Goal: Task Accomplishment & Management: Use online tool/utility

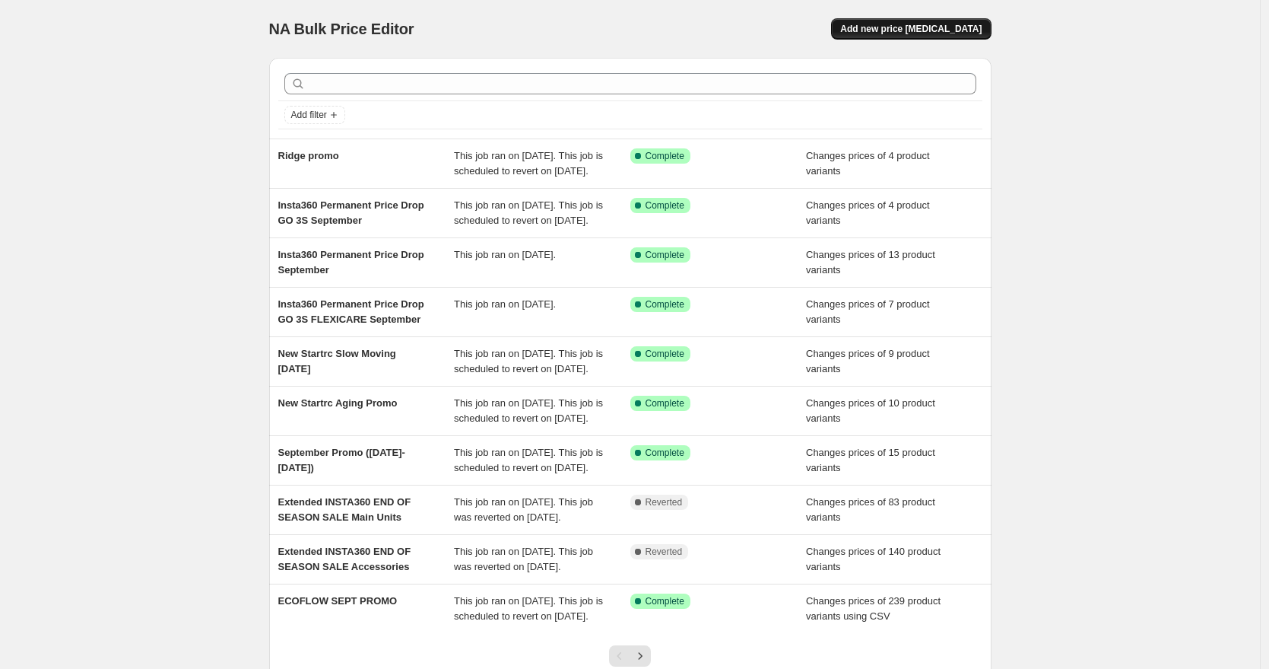
click at [945, 22] on button "Add new price [MEDICAL_DATA]" at bounding box center [911, 28] width 160 height 21
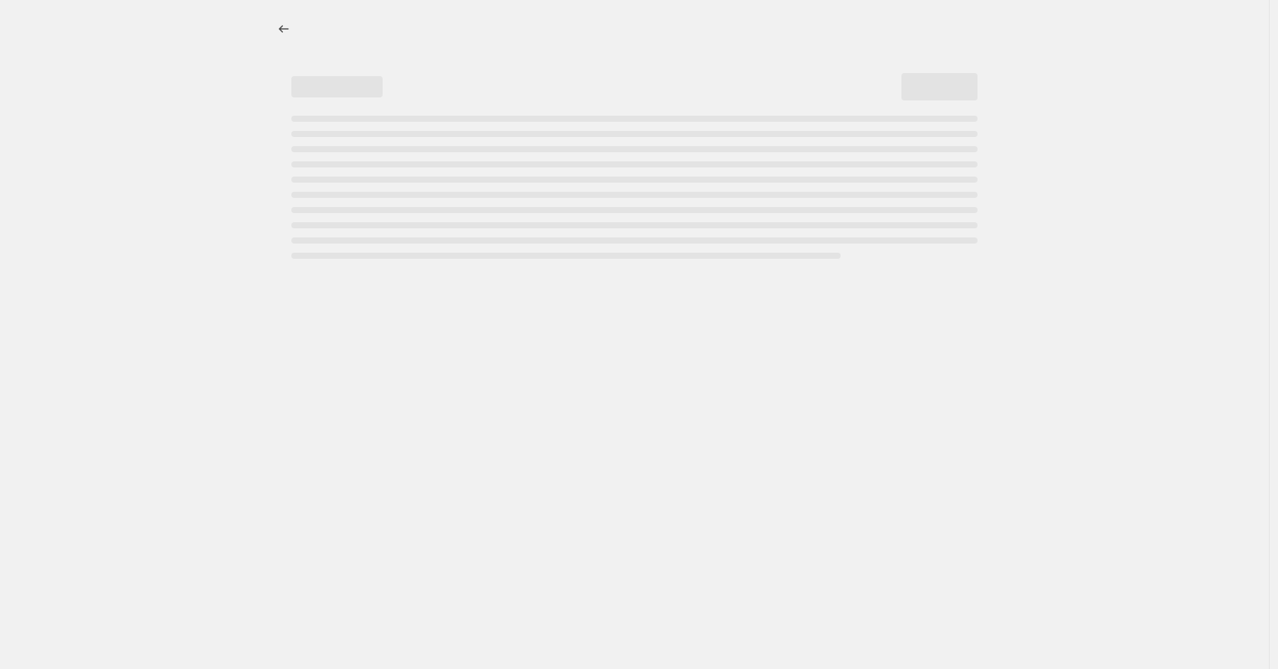
select select "percentage"
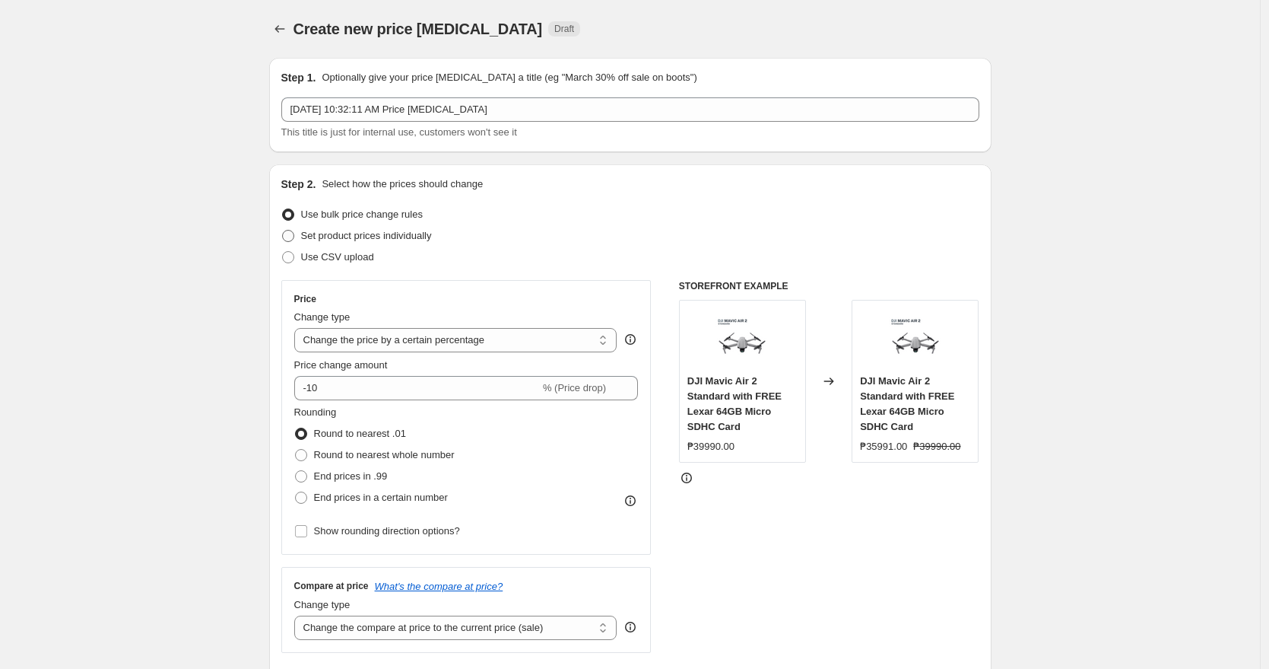
click at [326, 233] on span "Set product prices individually" at bounding box center [366, 235] width 131 height 11
click at [283, 230] on input "Set product prices individually" at bounding box center [282, 230] width 1 height 1
radio input "true"
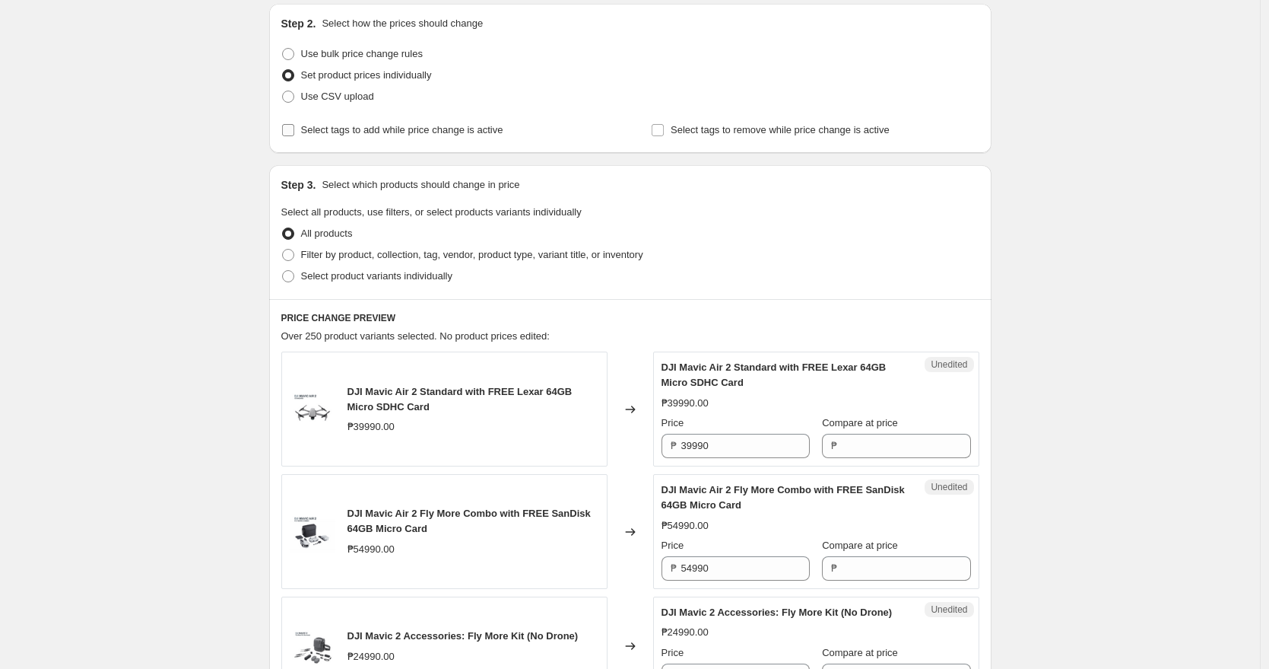
scroll to position [165, 0]
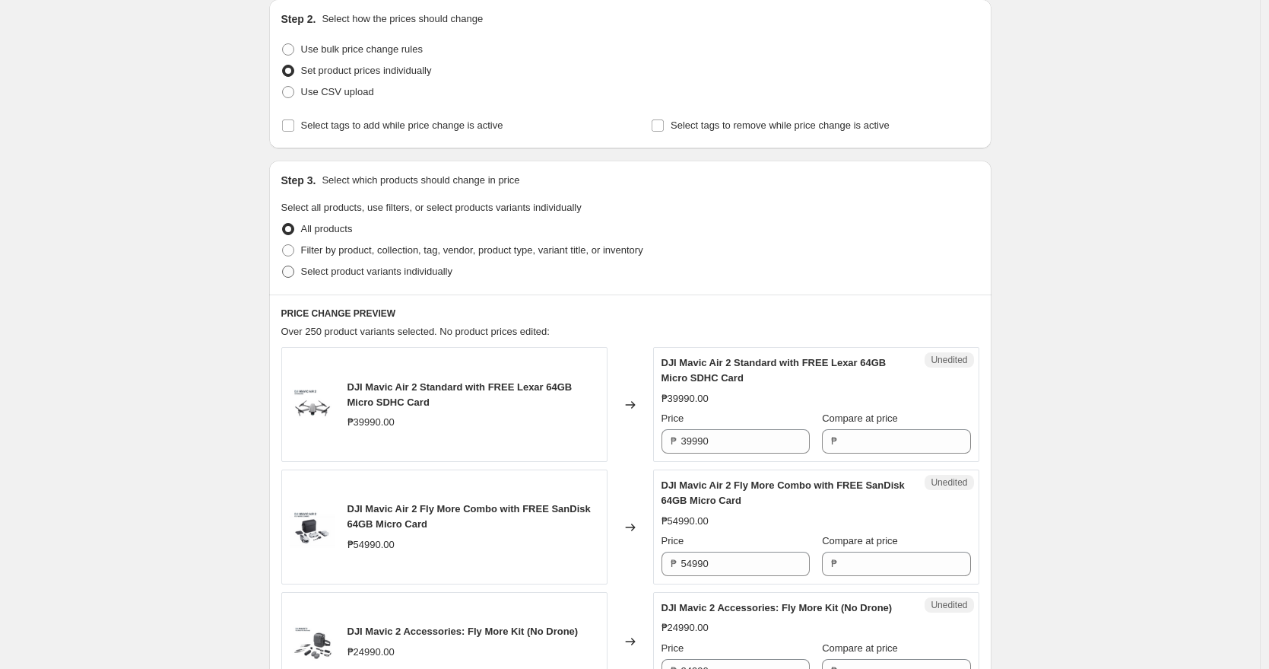
click at [393, 272] on span "Select product variants individually" at bounding box center [376, 270] width 151 height 11
click at [283, 266] on input "Select product variants individually" at bounding box center [282, 265] width 1 height 1
radio input "true"
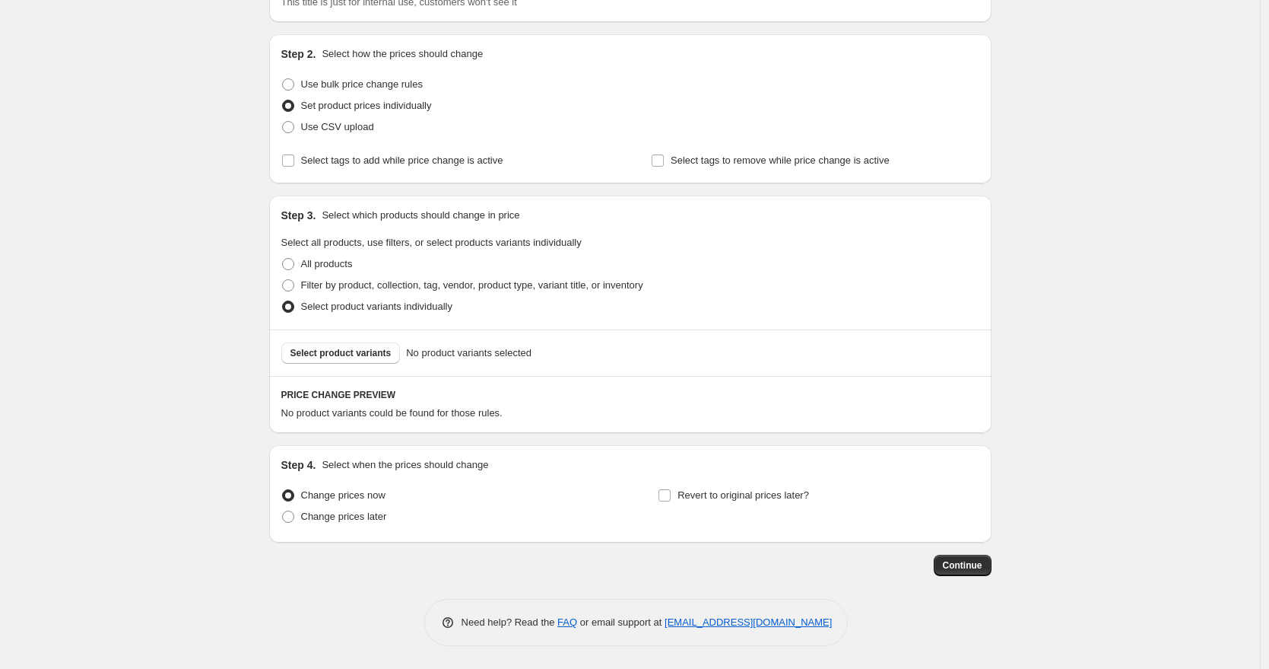
scroll to position [130, 0]
click at [349, 354] on span "Select product variants" at bounding box center [341, 353] width 101 height 12
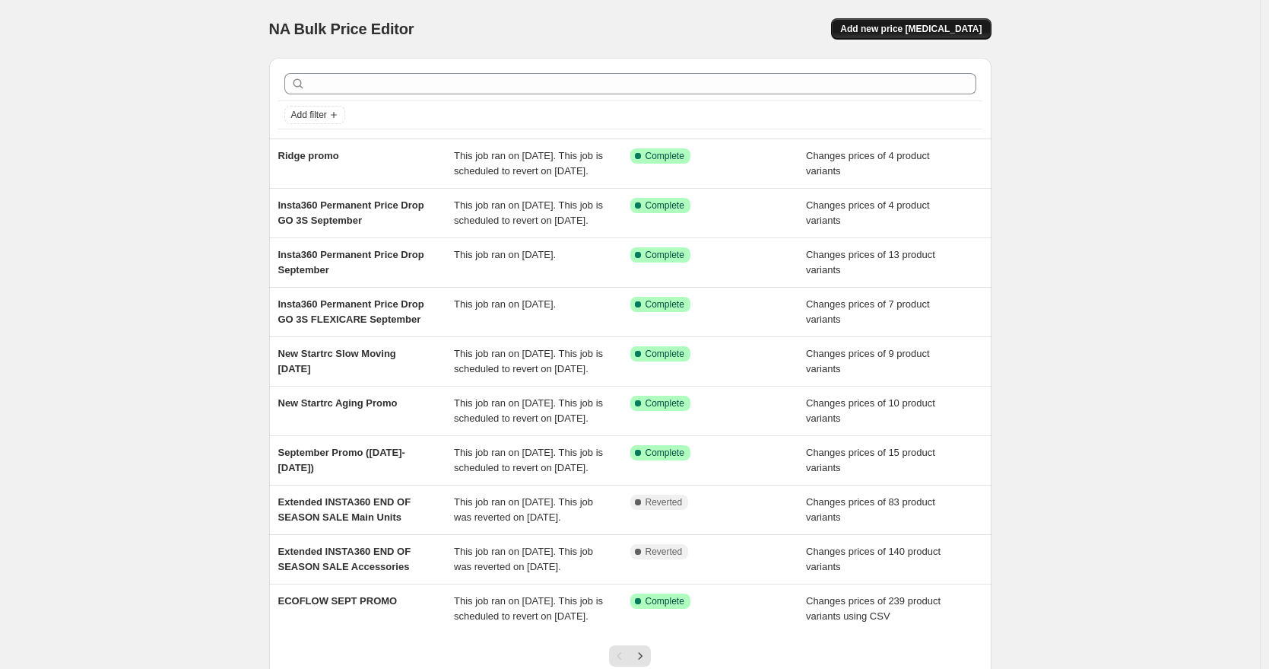
click at [946, 18] on button "Add new price change job" at bounding box center [911, 28] width 160 height 21
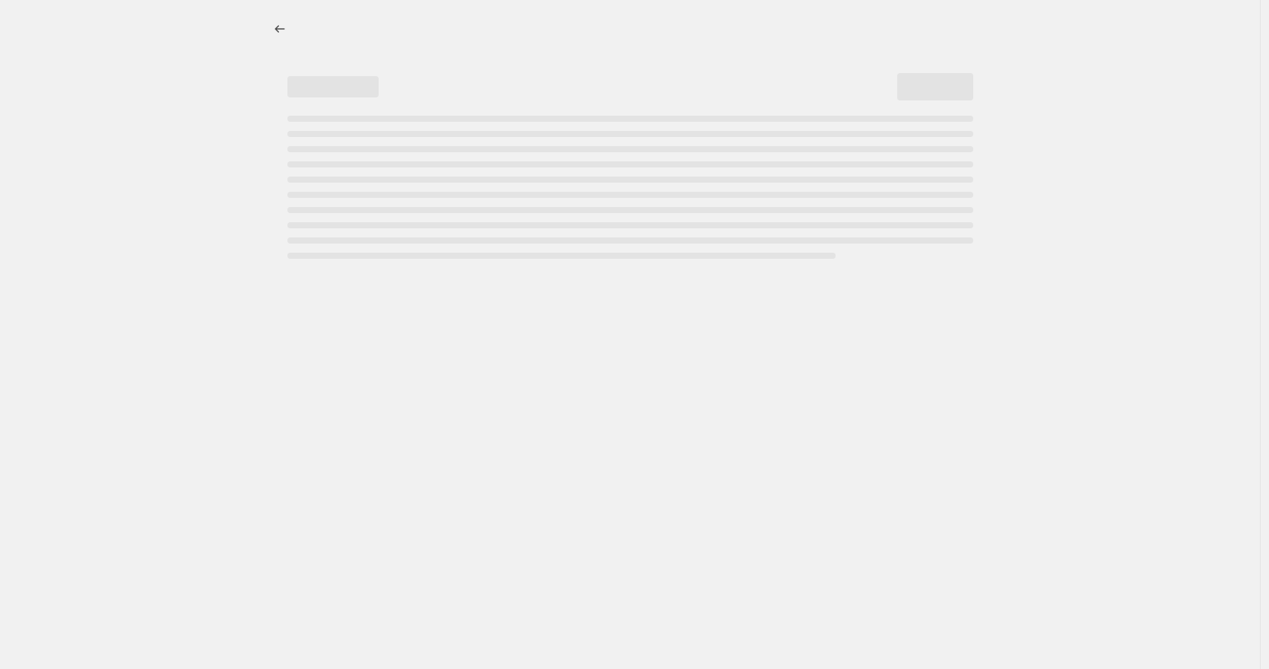
select select "percentage"
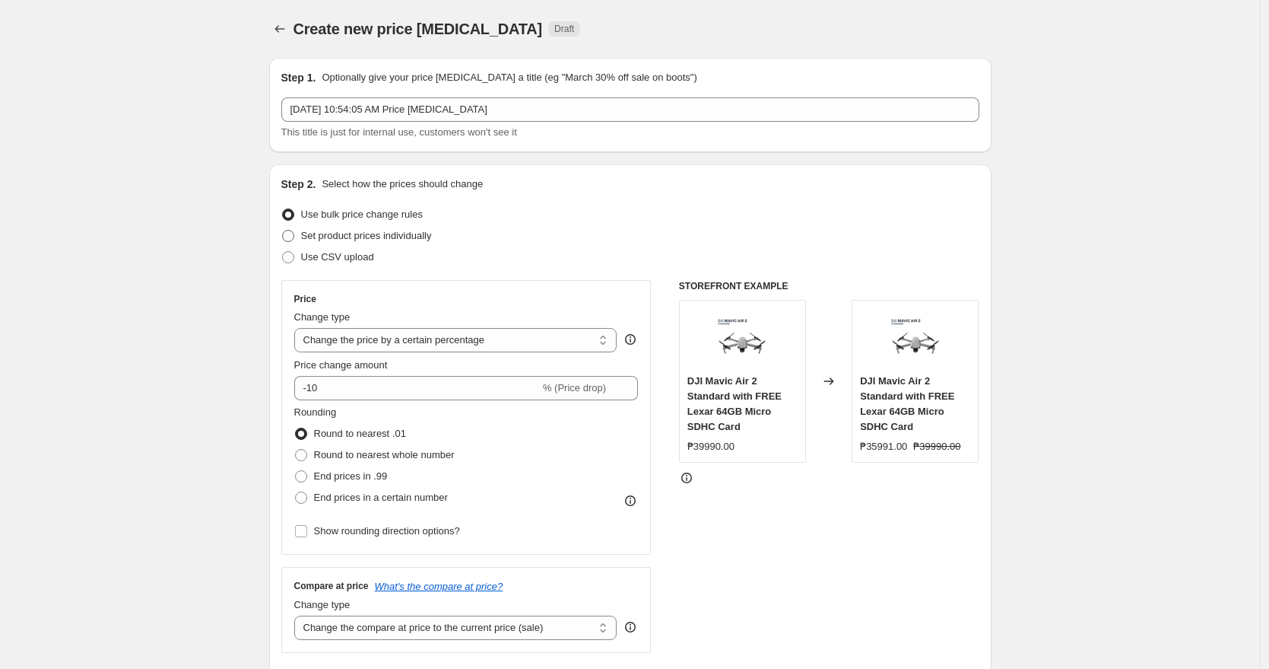
click at [311, 238] on span "Set product prices individually" at bounding box center [366, 235] width 131 height 11
click at [283, 230] on input "Set product prices individually" at bounding box center [282, 230] width 1 height 1
radio input "true"
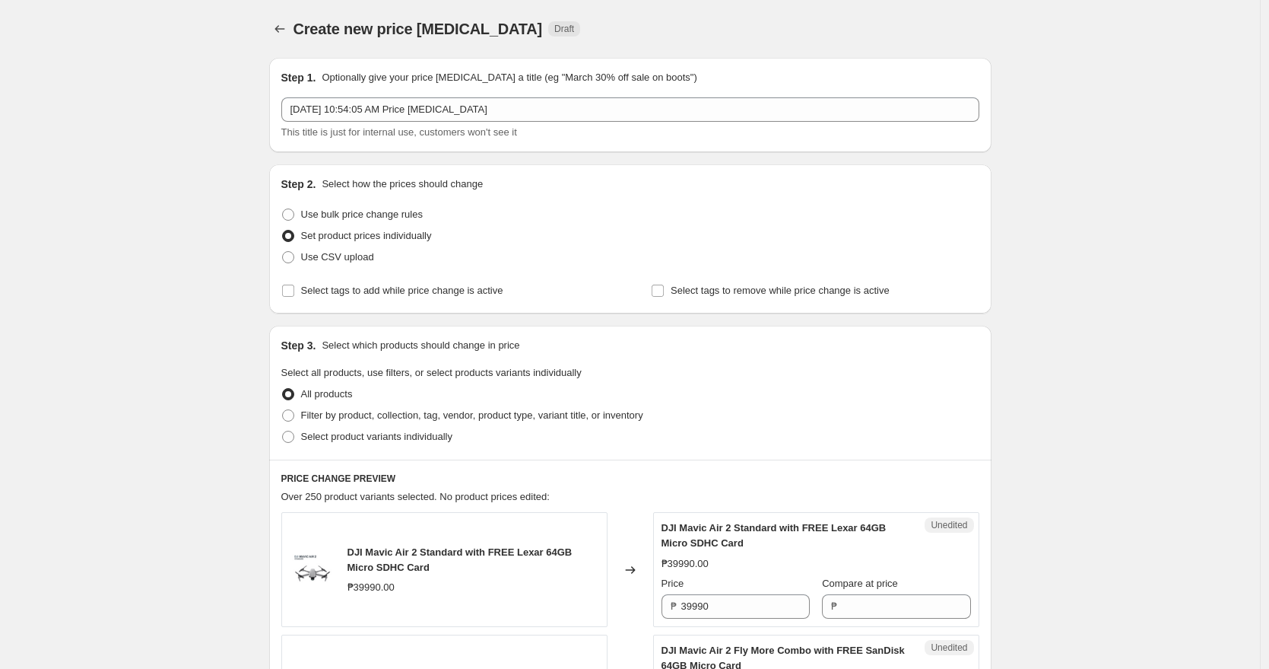
click at [542, 122] on div "Sep 25, 2025, 10:54:05 AM Price change job This title is just for internal use,…" at bounding box center [630, 118] width 698 height 43
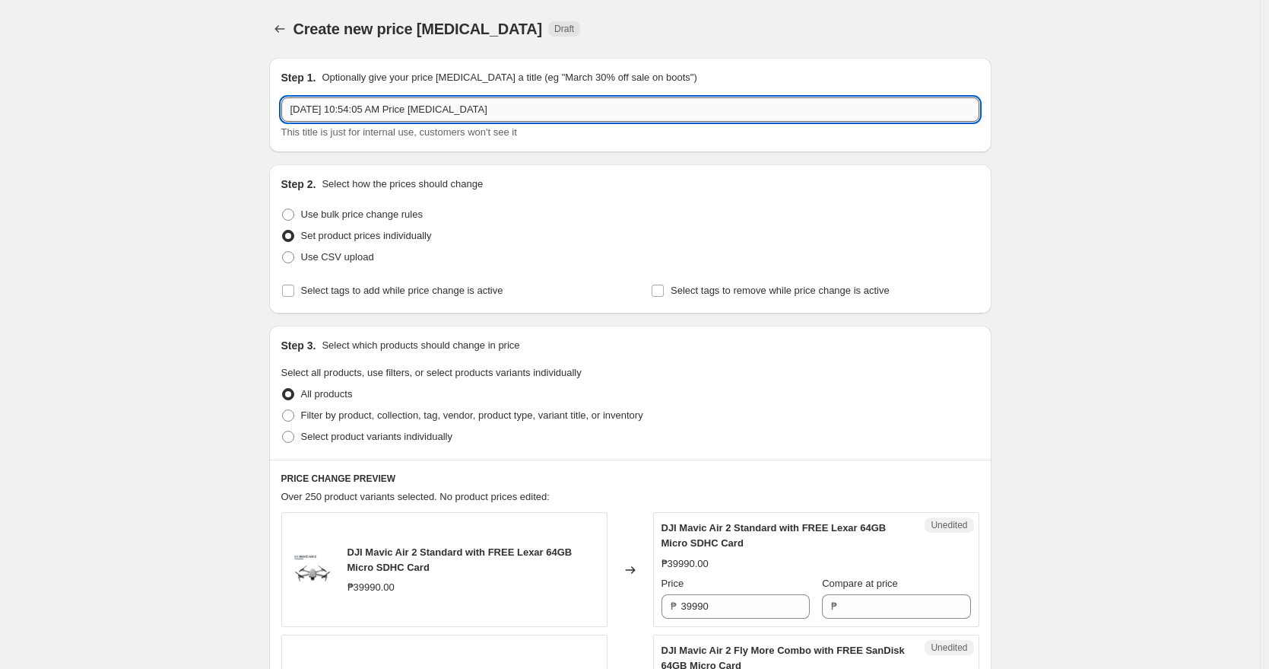
click at [542, 116] on input "Sep 25, 2025, 10:54:05 AM Price change job" at bounding box center [630, 109] width 698 height 24
type input "s"
click at [341, 107] on input "Starlink accessory Pad Price Drop promo" at bounding box center [630, 109] width 698 height 24
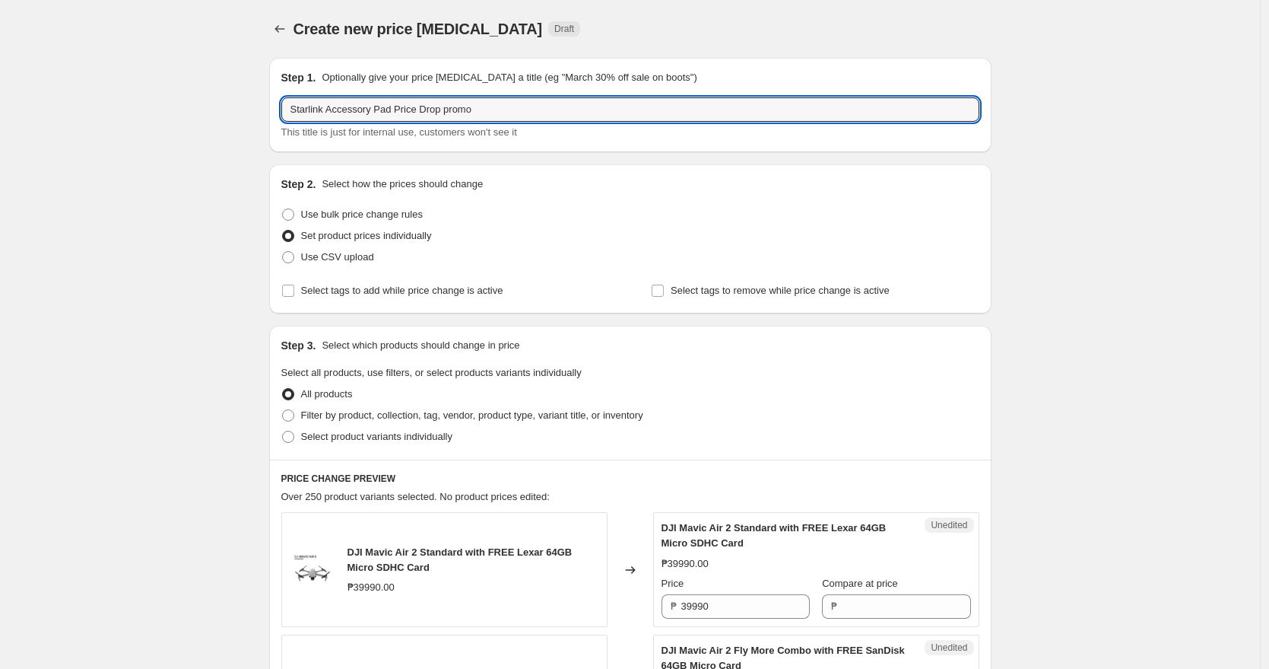
click at [461, 111] on input "Starlink Accessory Pad Price Drop promo" at bounding box center [630, 109] width 698 height 24
type input "Starlink Accessory Pad Price Drop Promo"
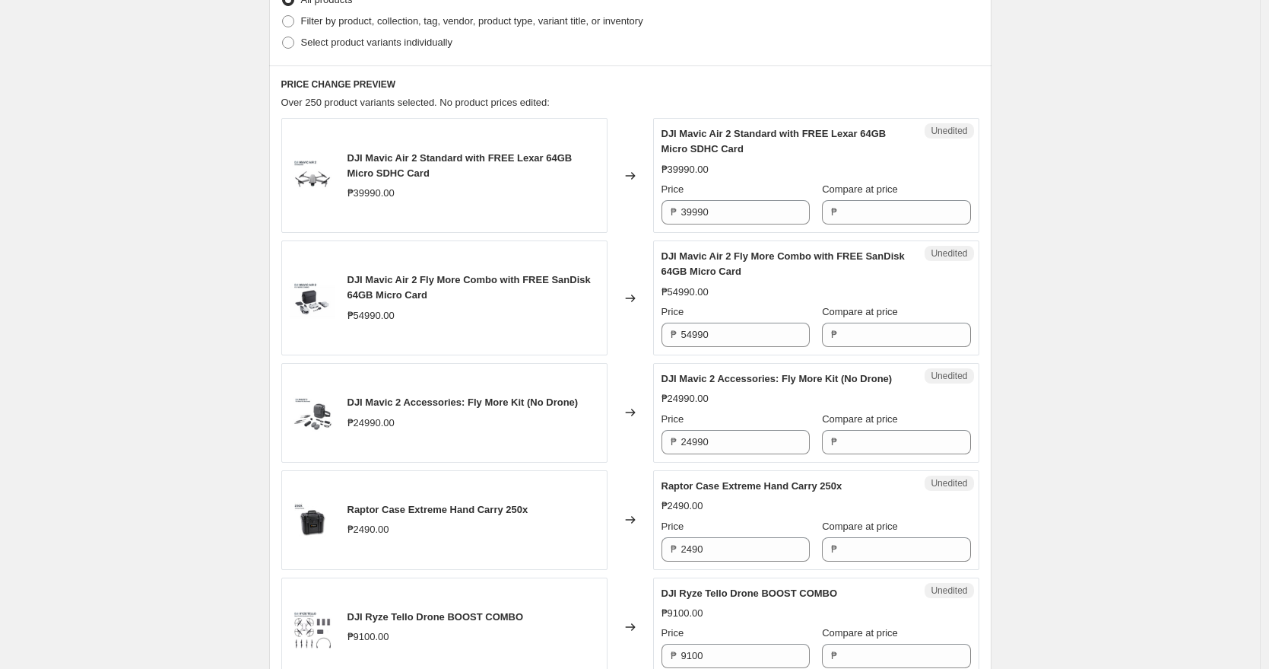
scroll to position [237, 0]
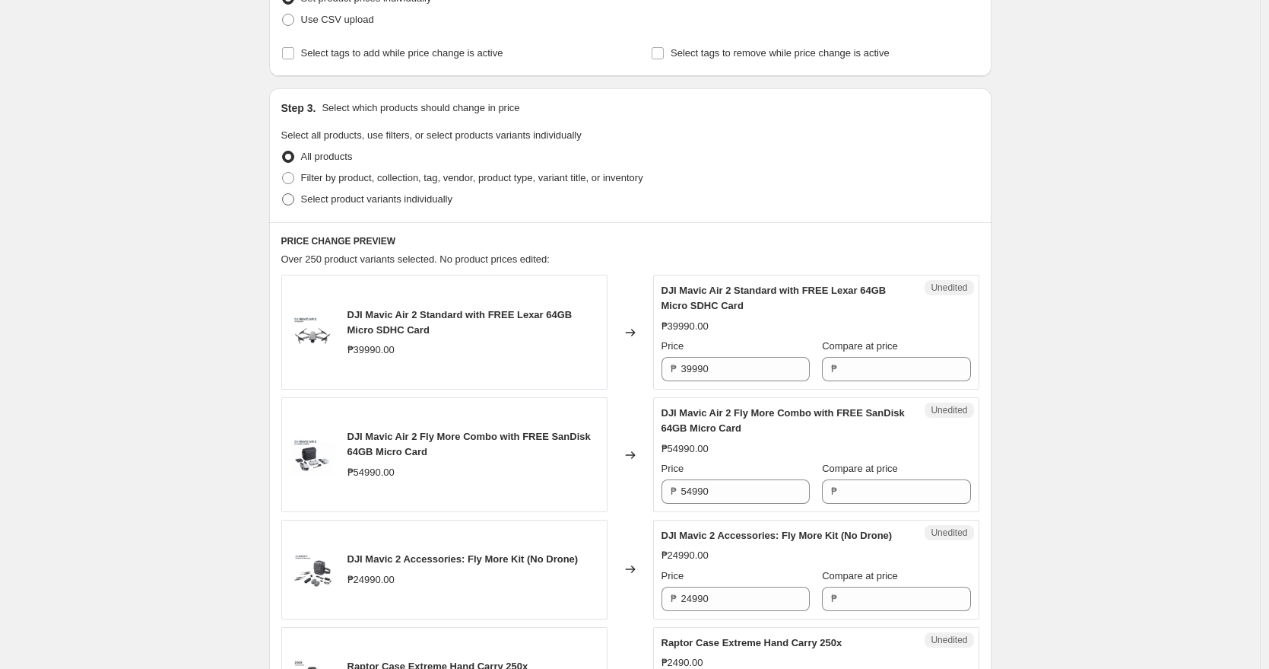
click at [294, 199] on span at bounding box center [288, 199] width 12 height 12
click at [283, 194] on input "Select product variants individually" at bounding box center [282, 193] width 1 height 1
radio input "true"
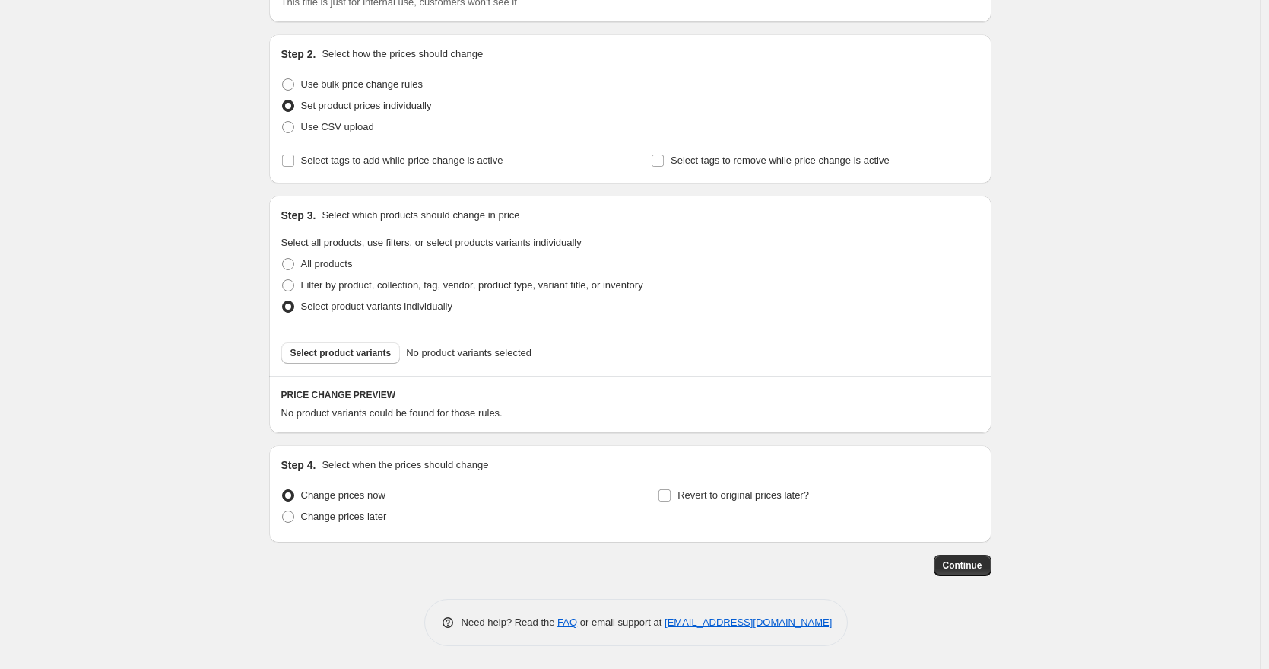
scroll to position [130, 0]
click at [366, 348] on span "Select product variants" at bounding box center [341, 353] width 101 height 12
